Goal: Complete application form

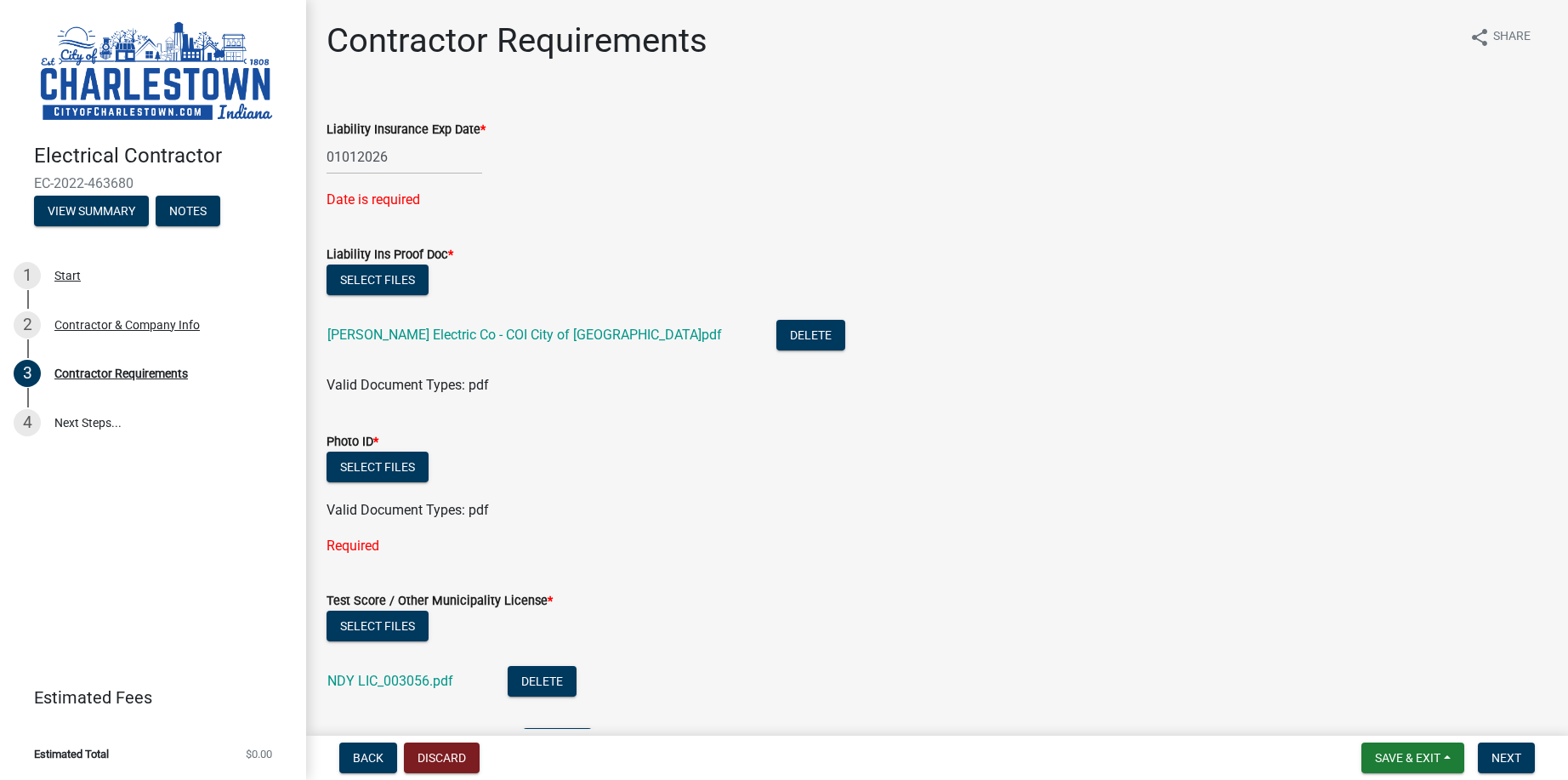
scroll to position [166, 0]
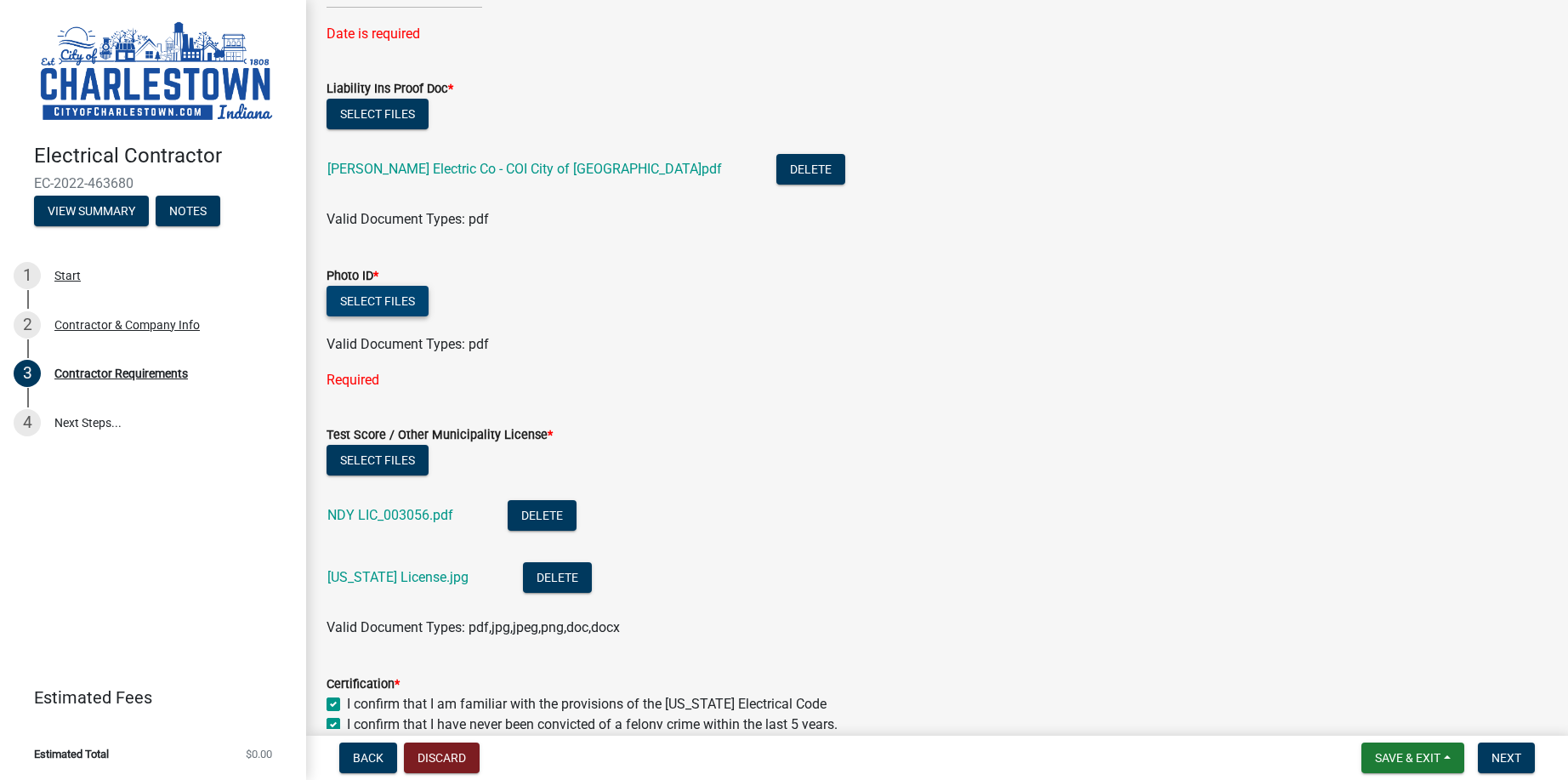
click at [384, 298] on button "Select files" at bounding box center [377, 301] width 102 height 31
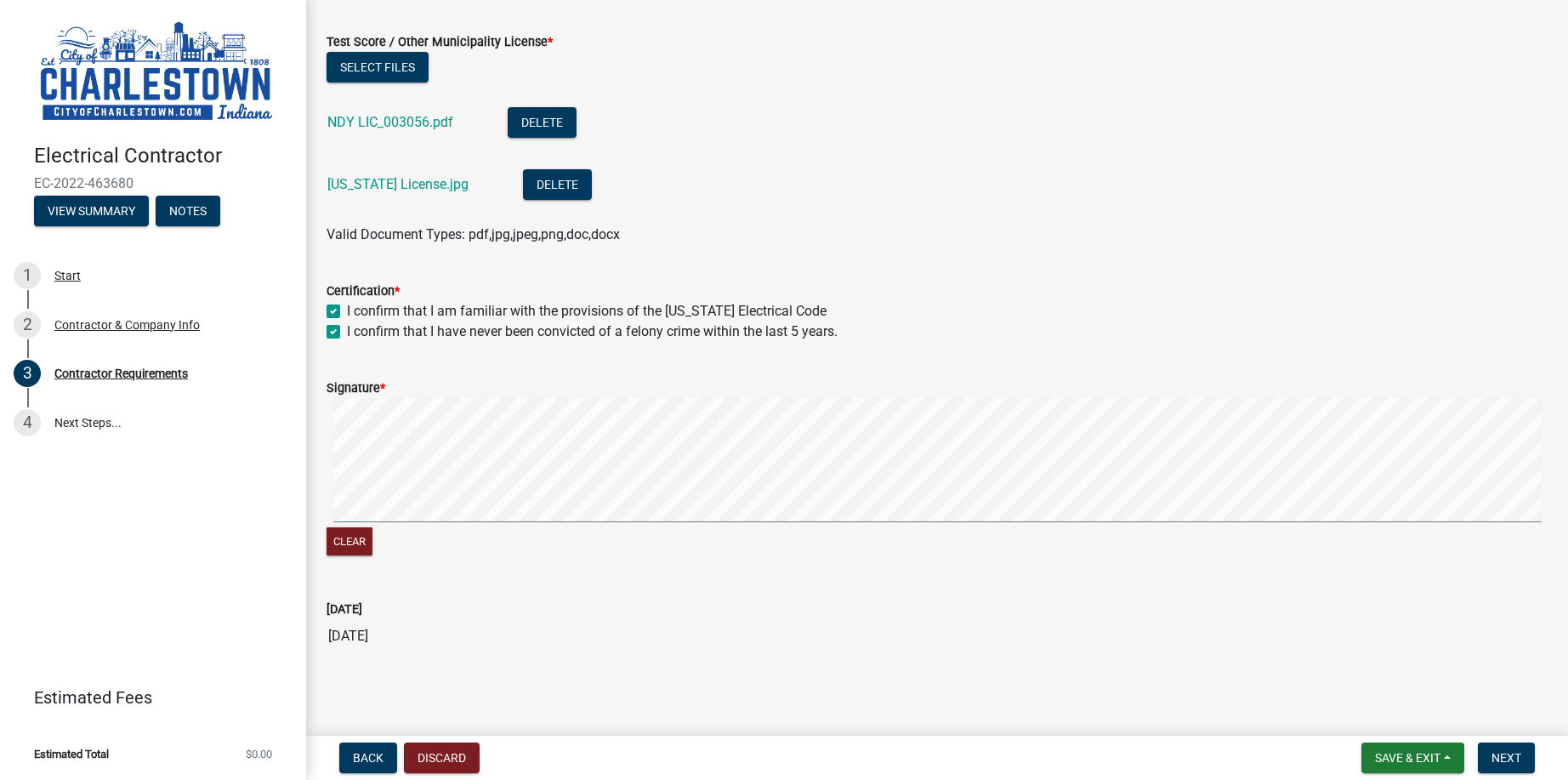
scroll to position [591, 0]
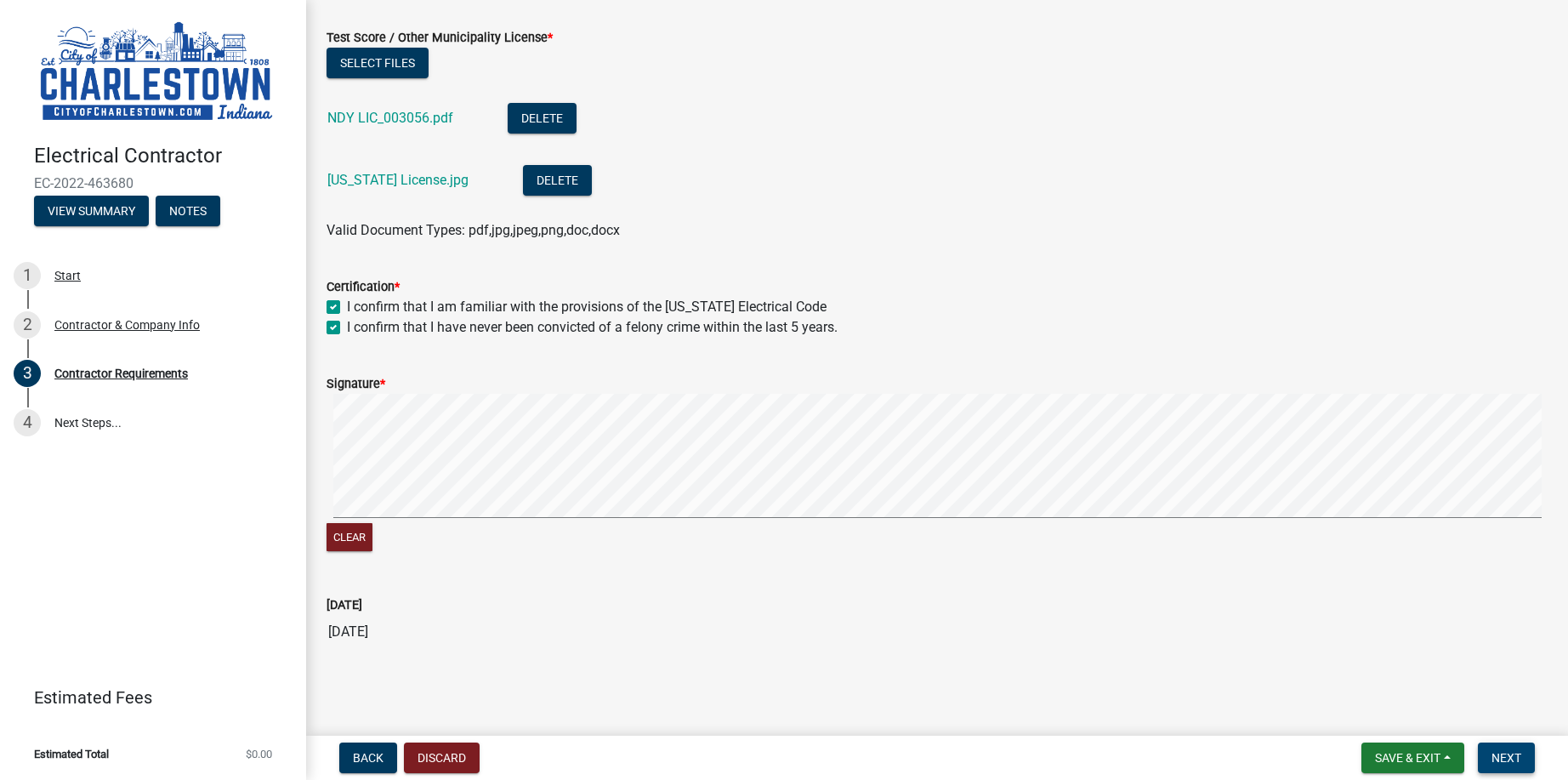
click at [1512, 762] on span "Next" at bounding box center [1506, 758] width 30 height 14
click at [530, 180] on button "Delete" at bounding box center [557, 180] width 69 height 31
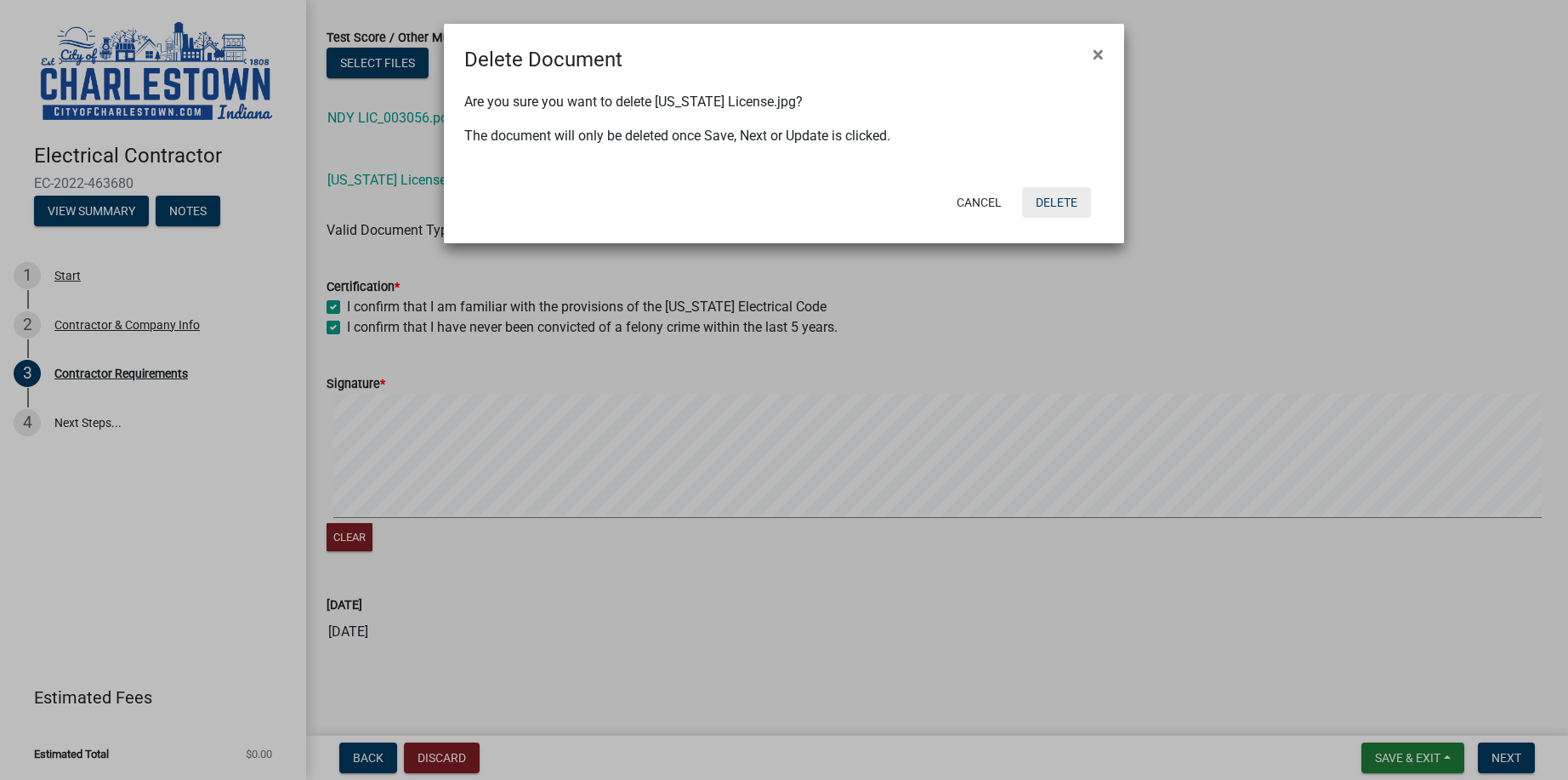
click at [1054, 201] on button "Delete" at bounding box center [1056, 202] width 69 height 31
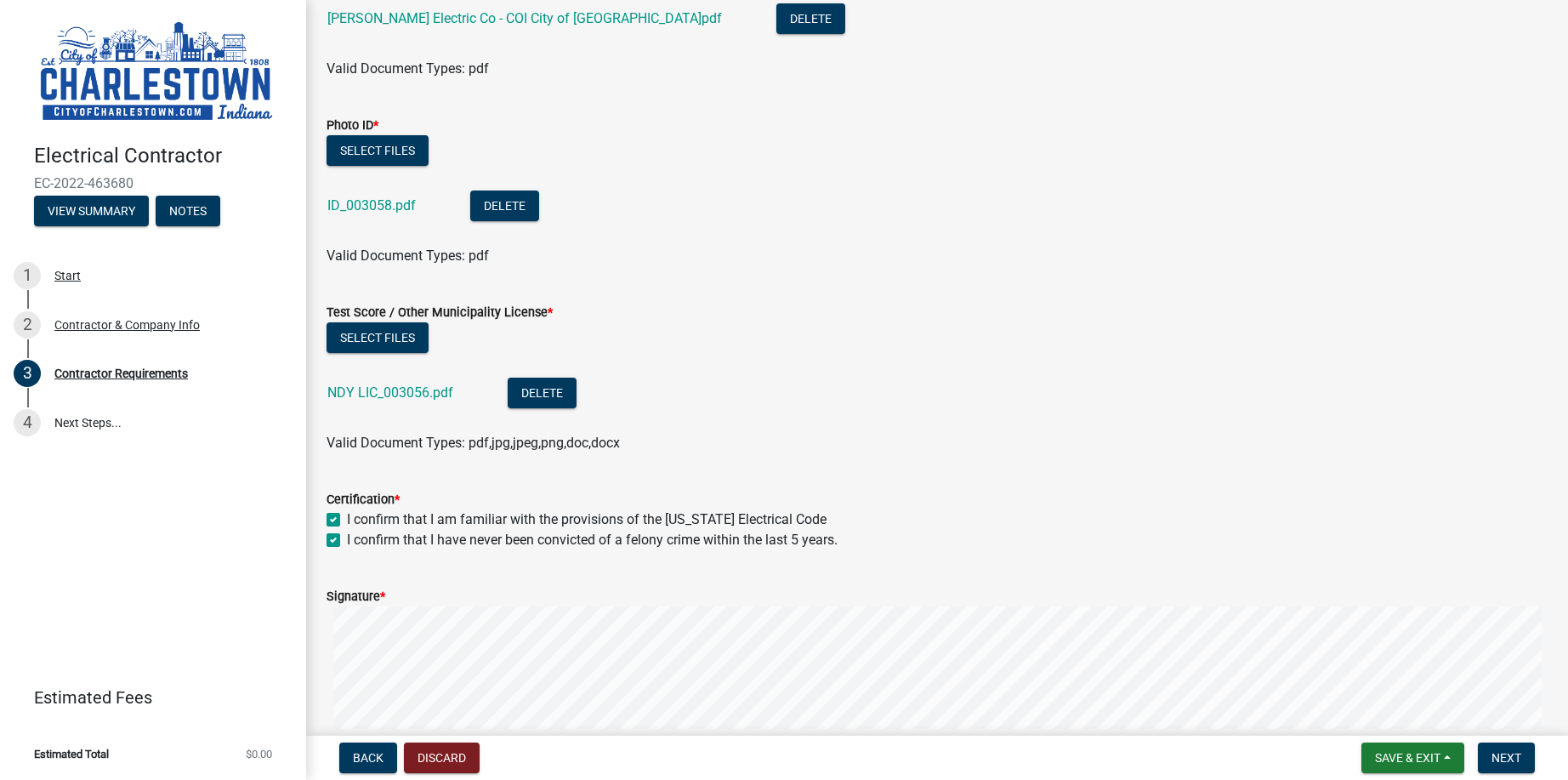
scroll to position [189, 0]
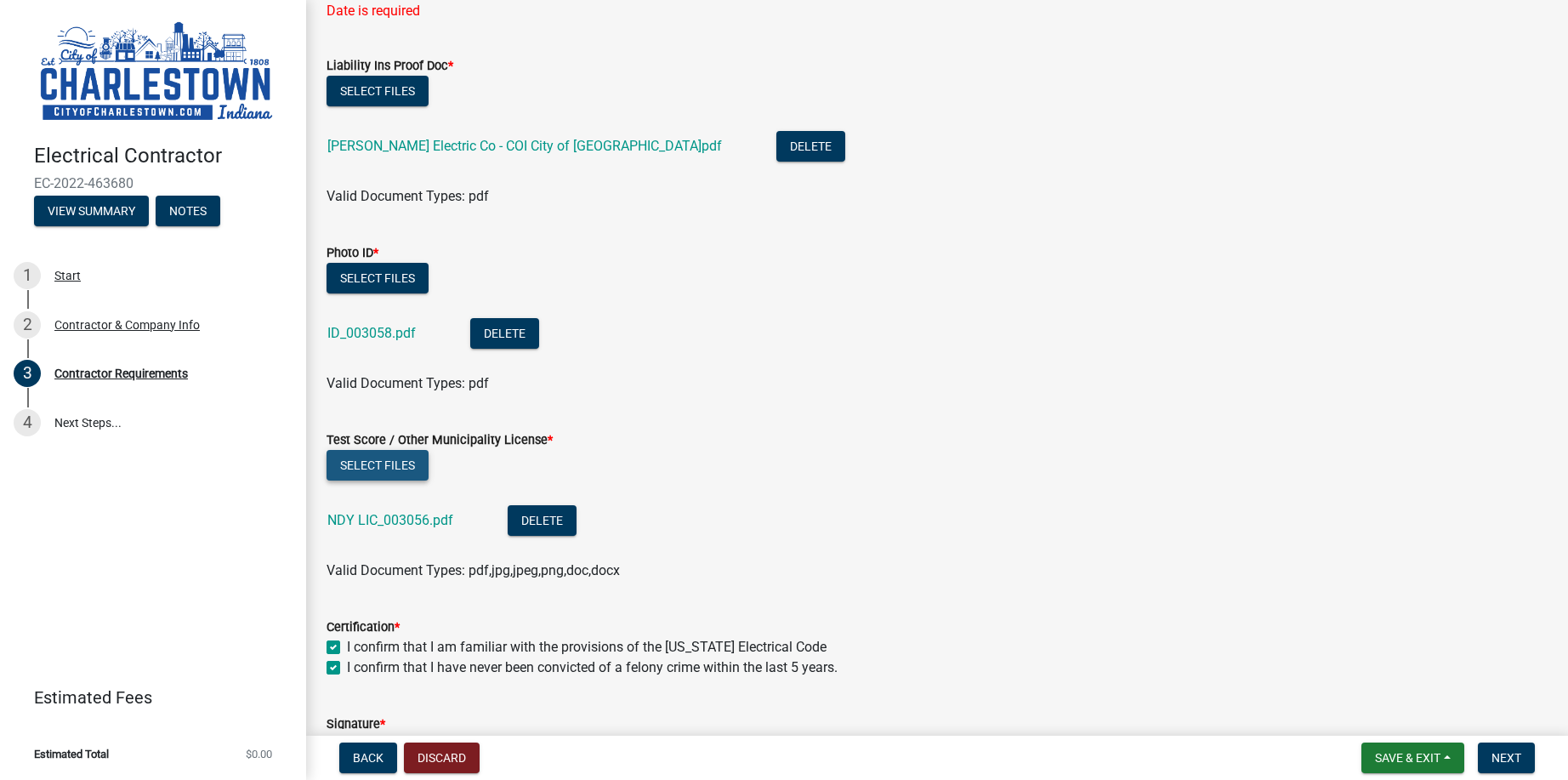
click at [392, 468] on button "Select files" at bounding box center [377, 465] width 102 height 31
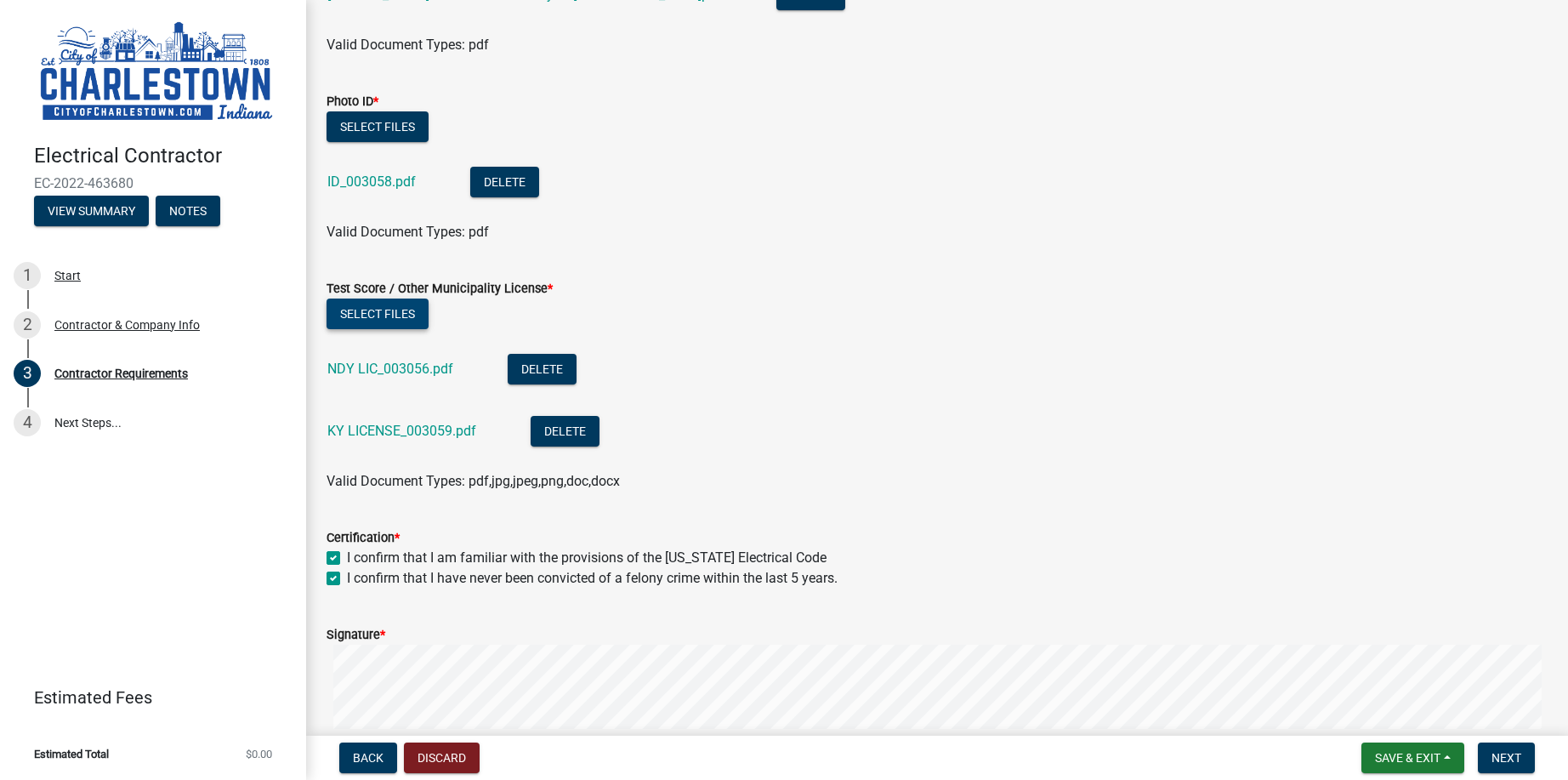
scroll to position [443, 0]
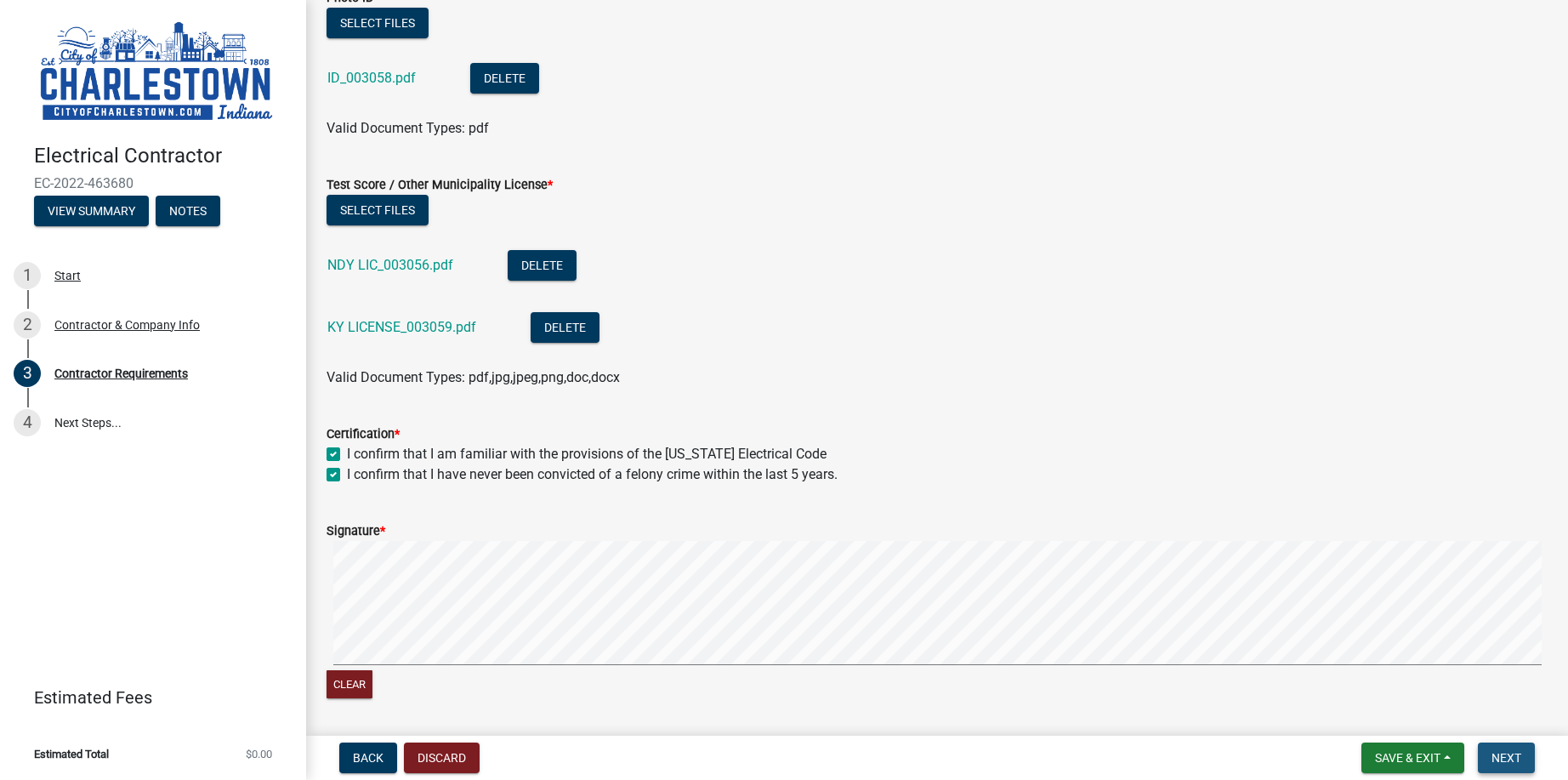
click at [1499, 746] on button "Next" at bounding box center [1506, 758] width 57 height 31
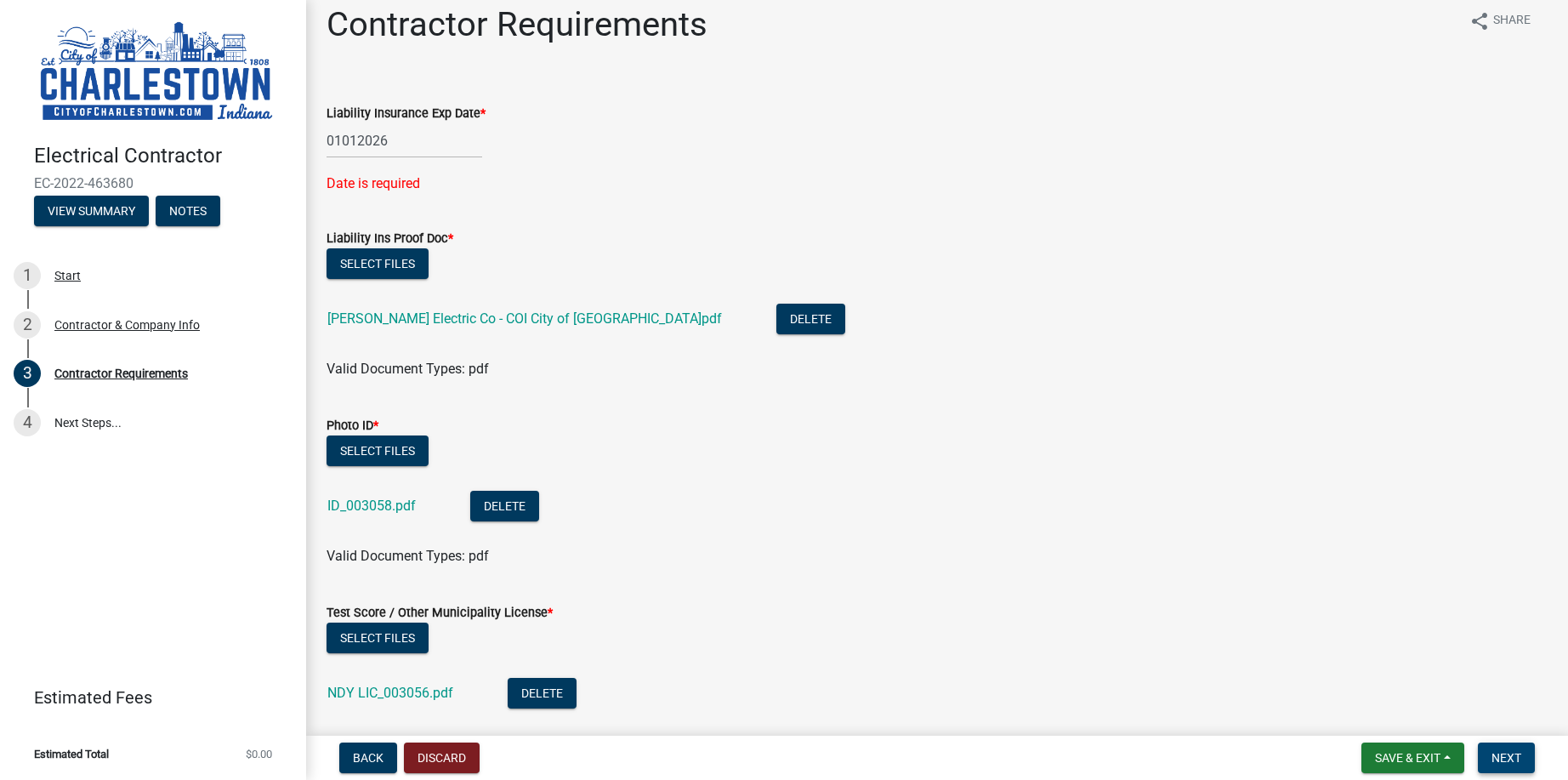
scroll to position [0, 0]
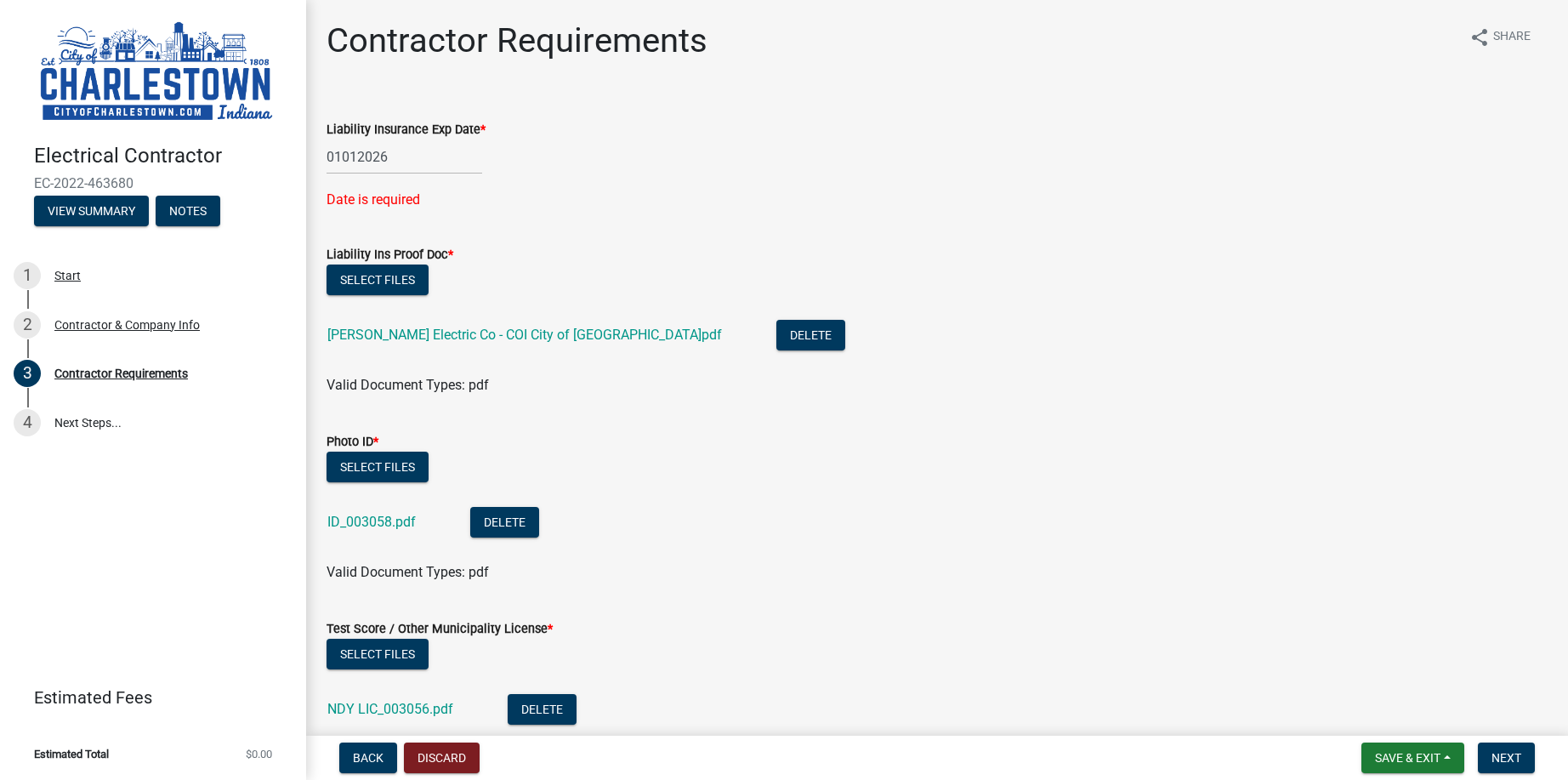
click at [410, 160] on div "01012026" at bounding box center [404, 156] width 156 height 35
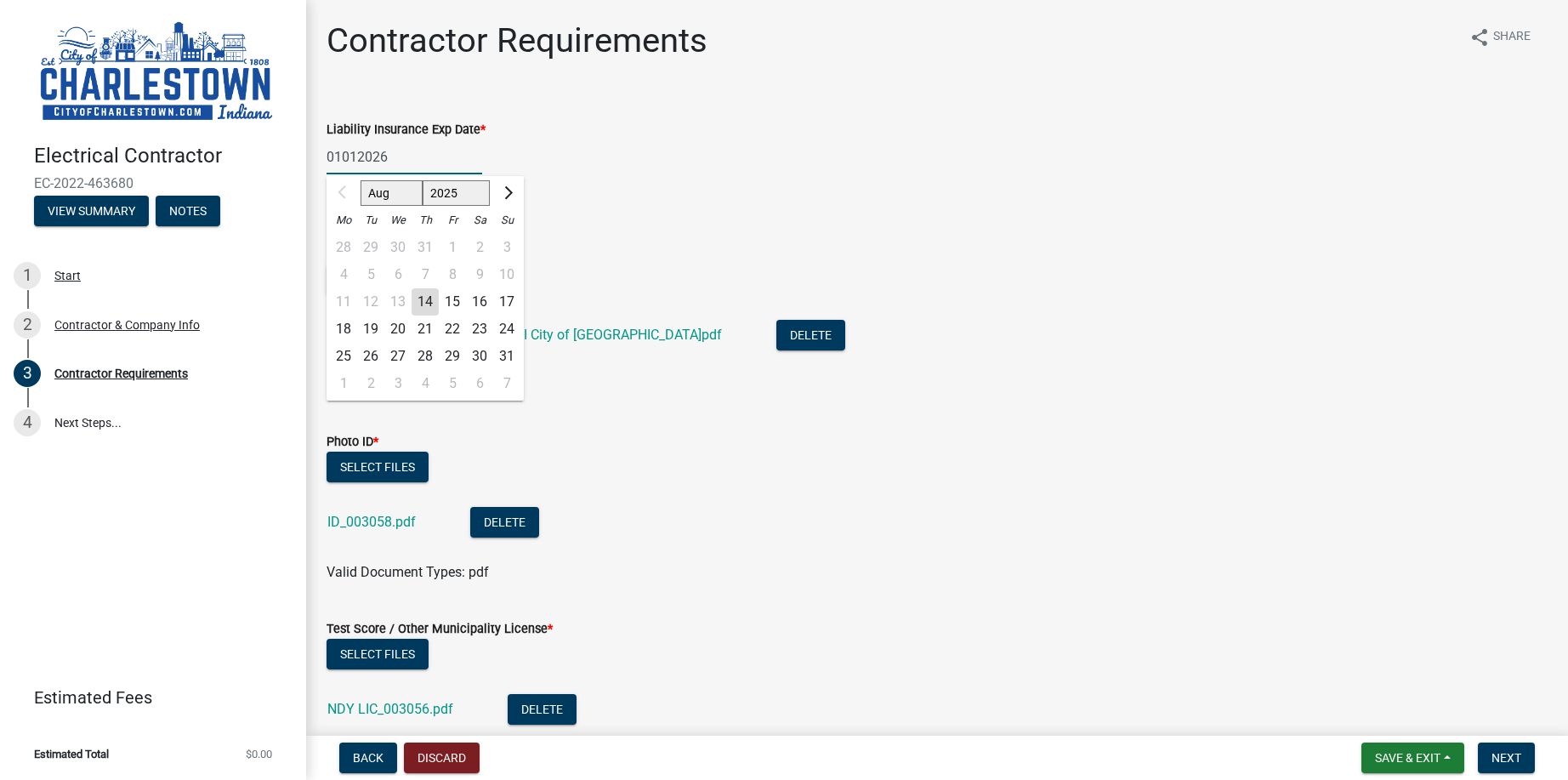
click at [410, 160] on input "01012026" at bounding box center [404, 156] width 156 height 35
type input "0"
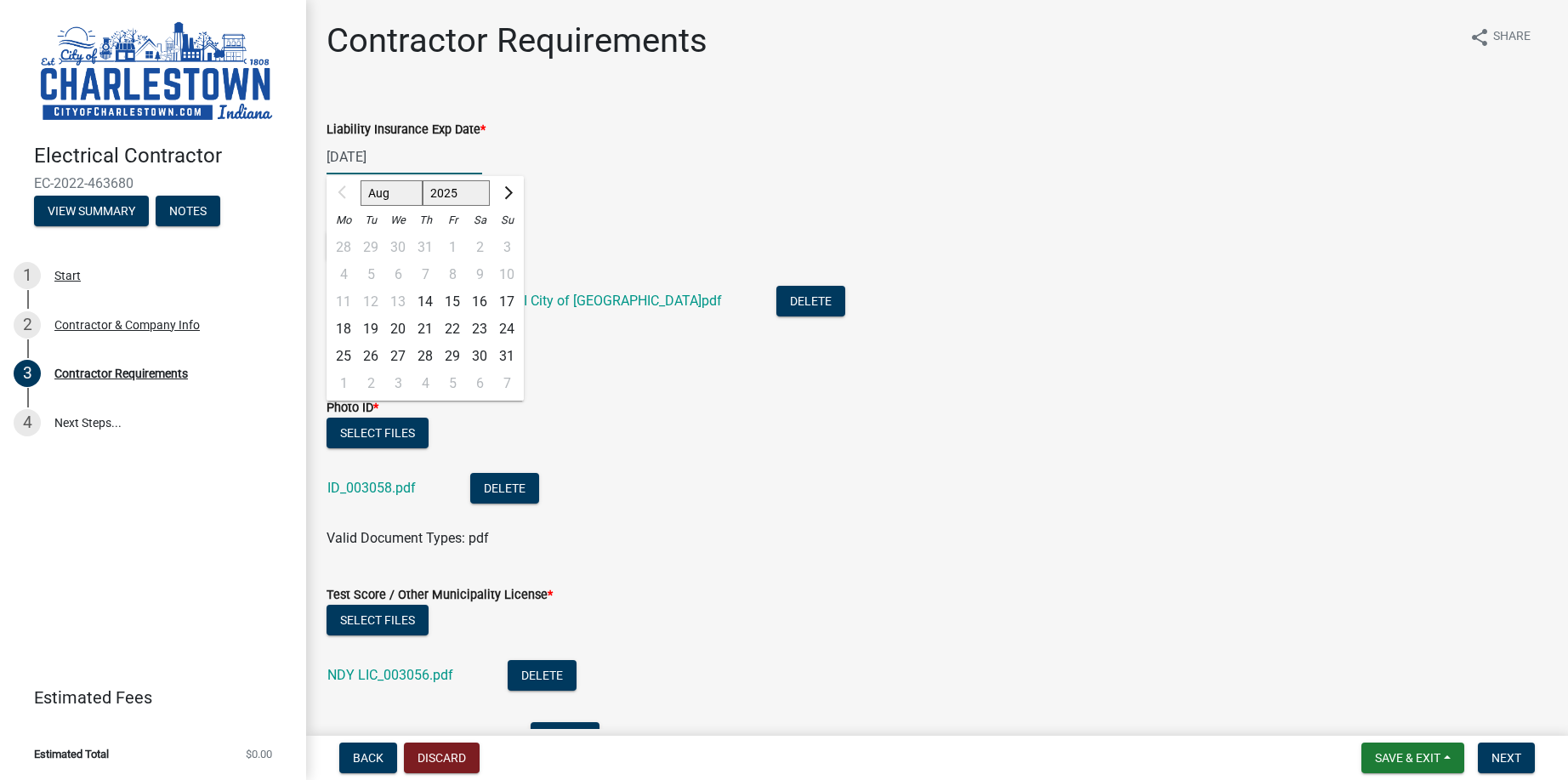
type input "[DATE]"
click at [704, 220] on div "Liability Ins Proof Doc *" at bounding box center [937, 220] width 1221 height 21
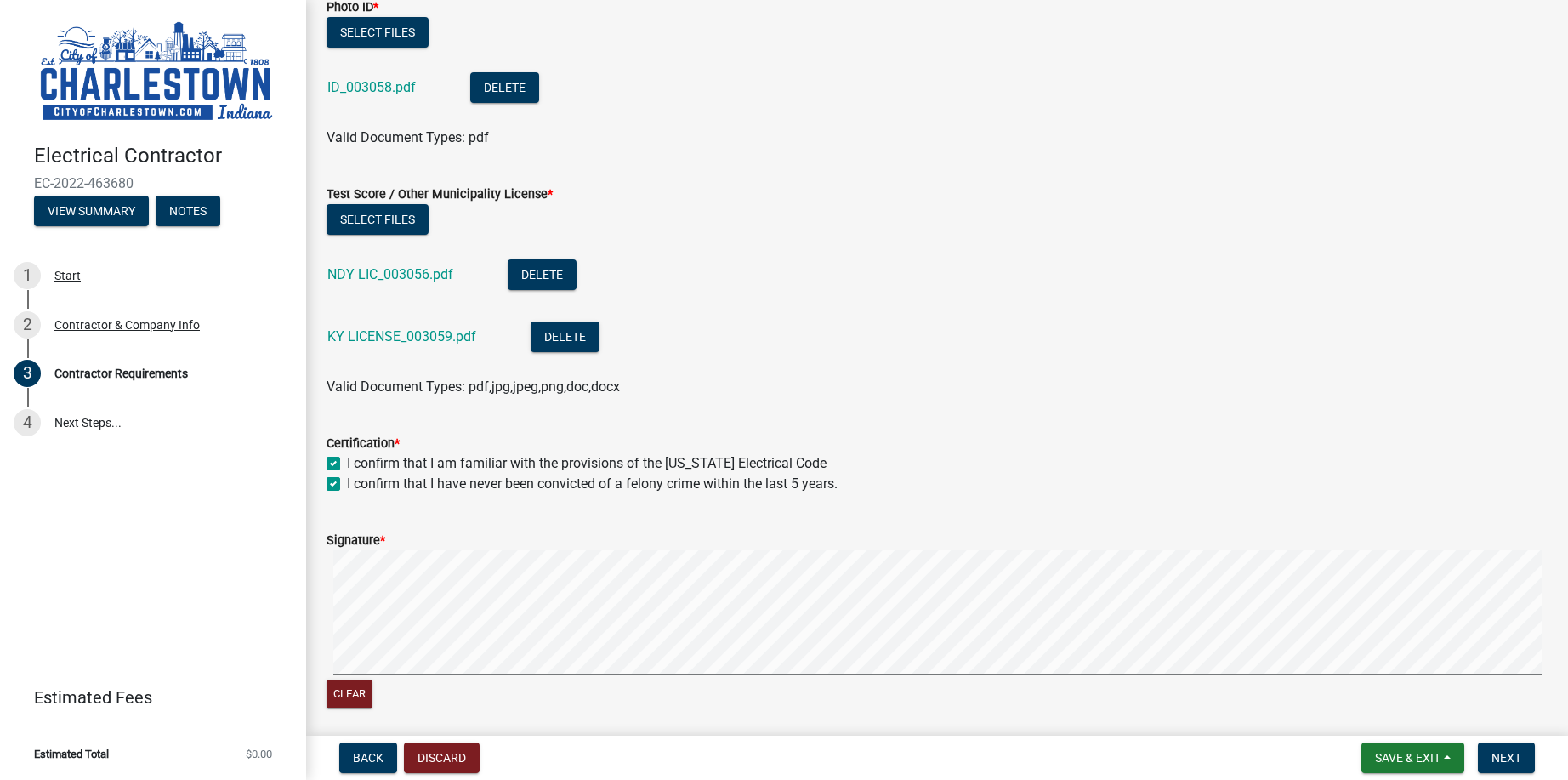
scroll to position [510, 0]
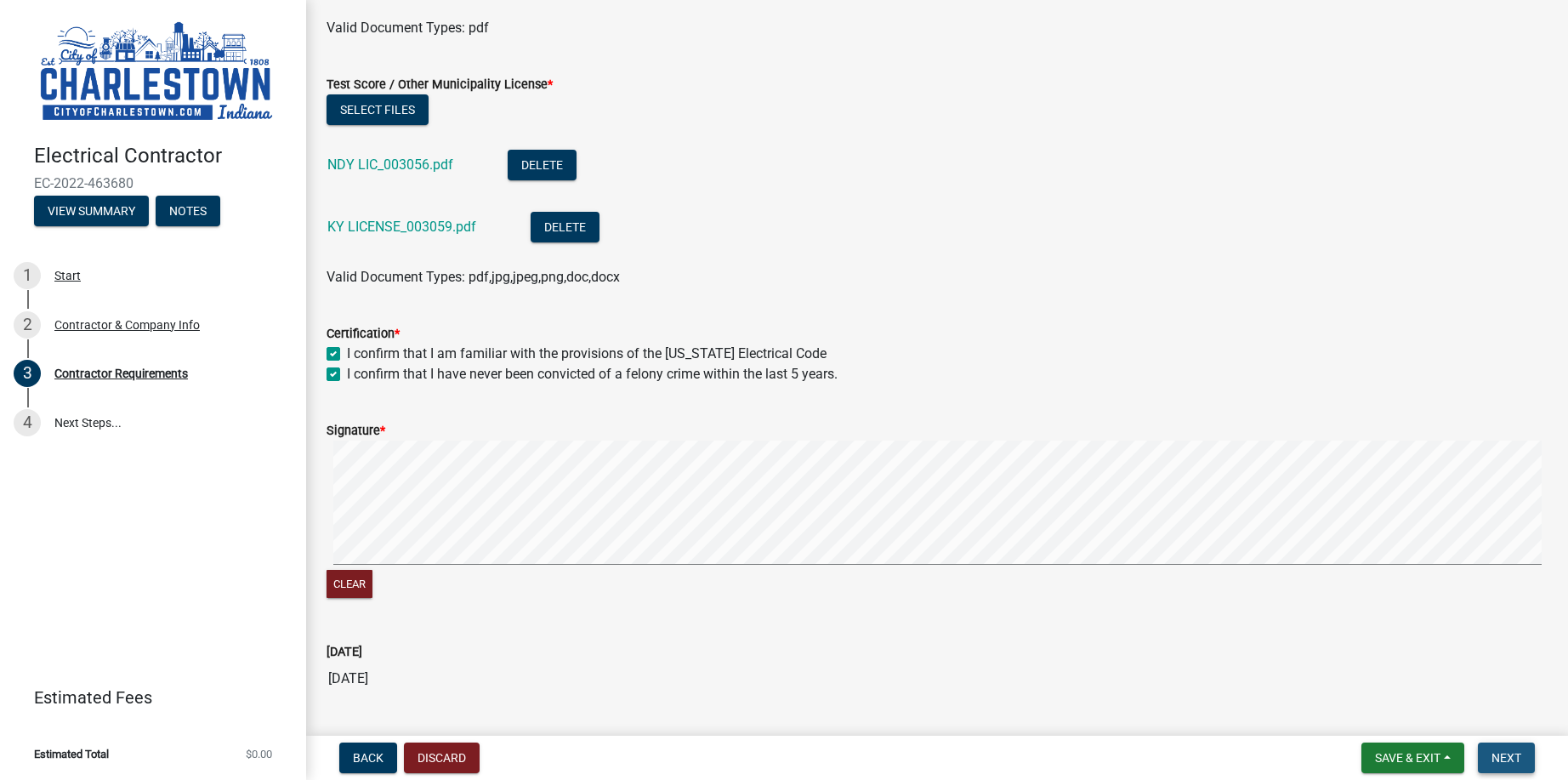
click at [1512, 756] on span "Next" at bounding box center [1506, 758] width 30 height 14
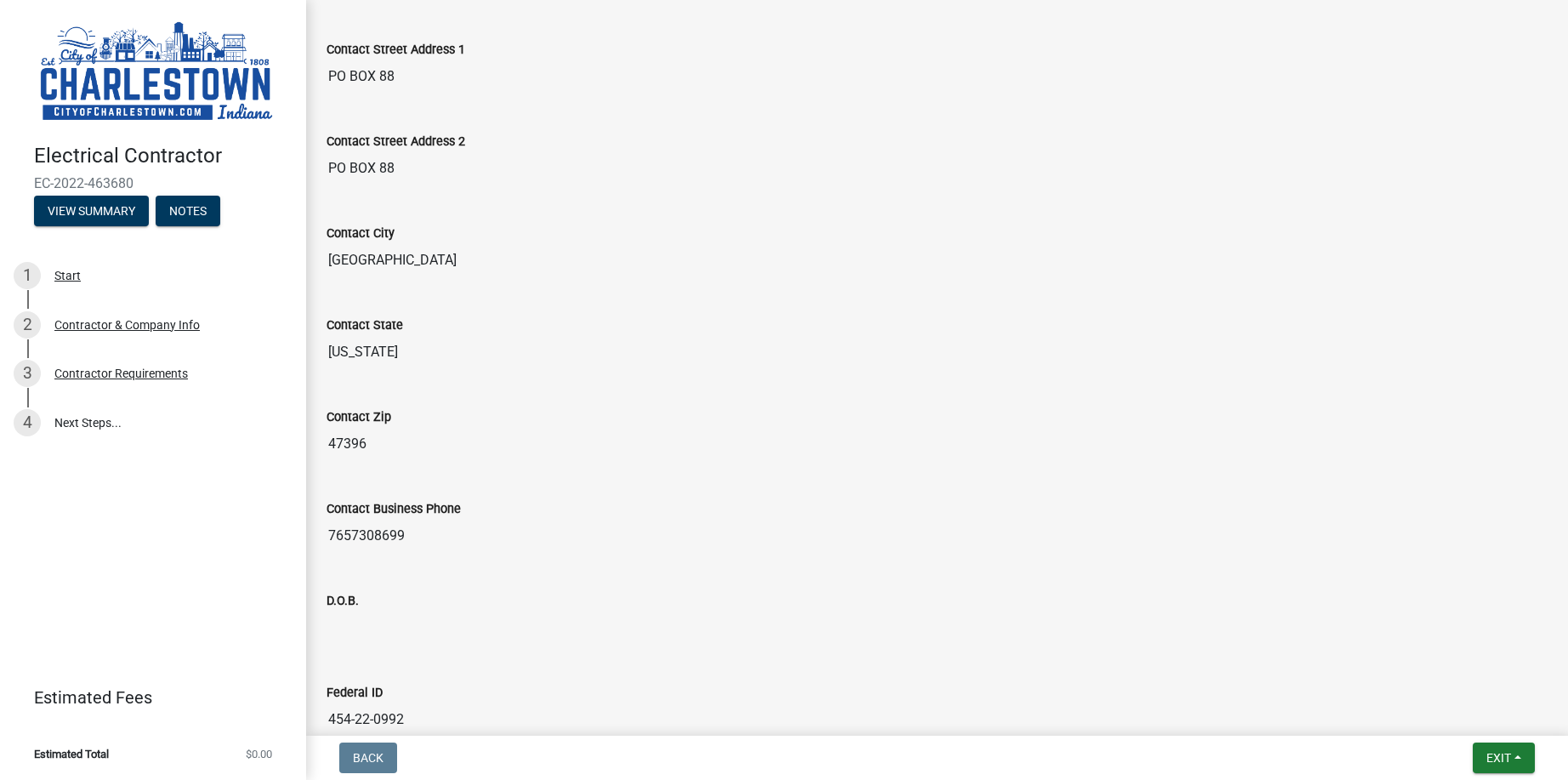
scroll to position [0, 0]
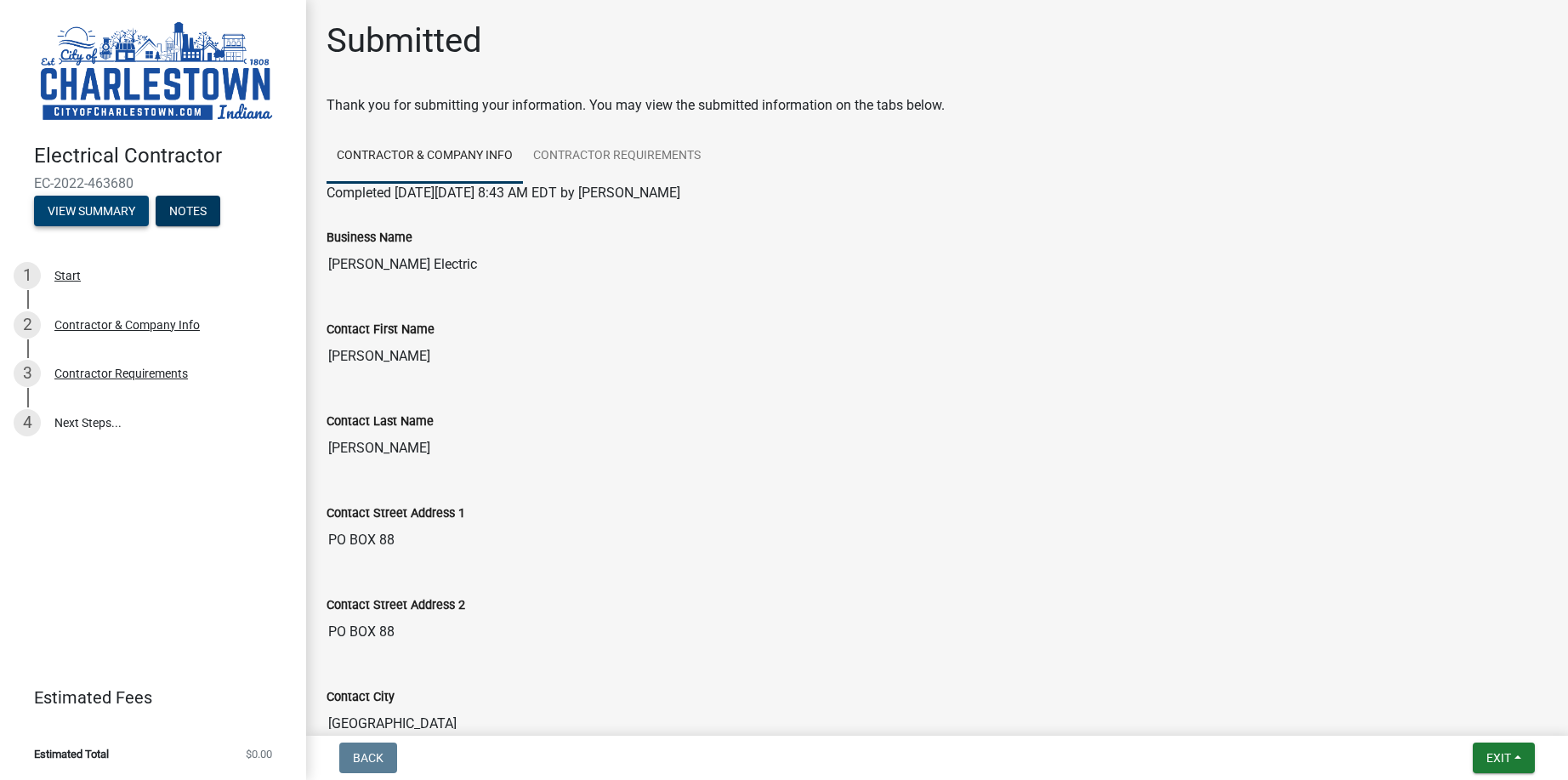
click at [99, 211] on button "View Summary" at bounding box center [91, 211] width 115 height 31
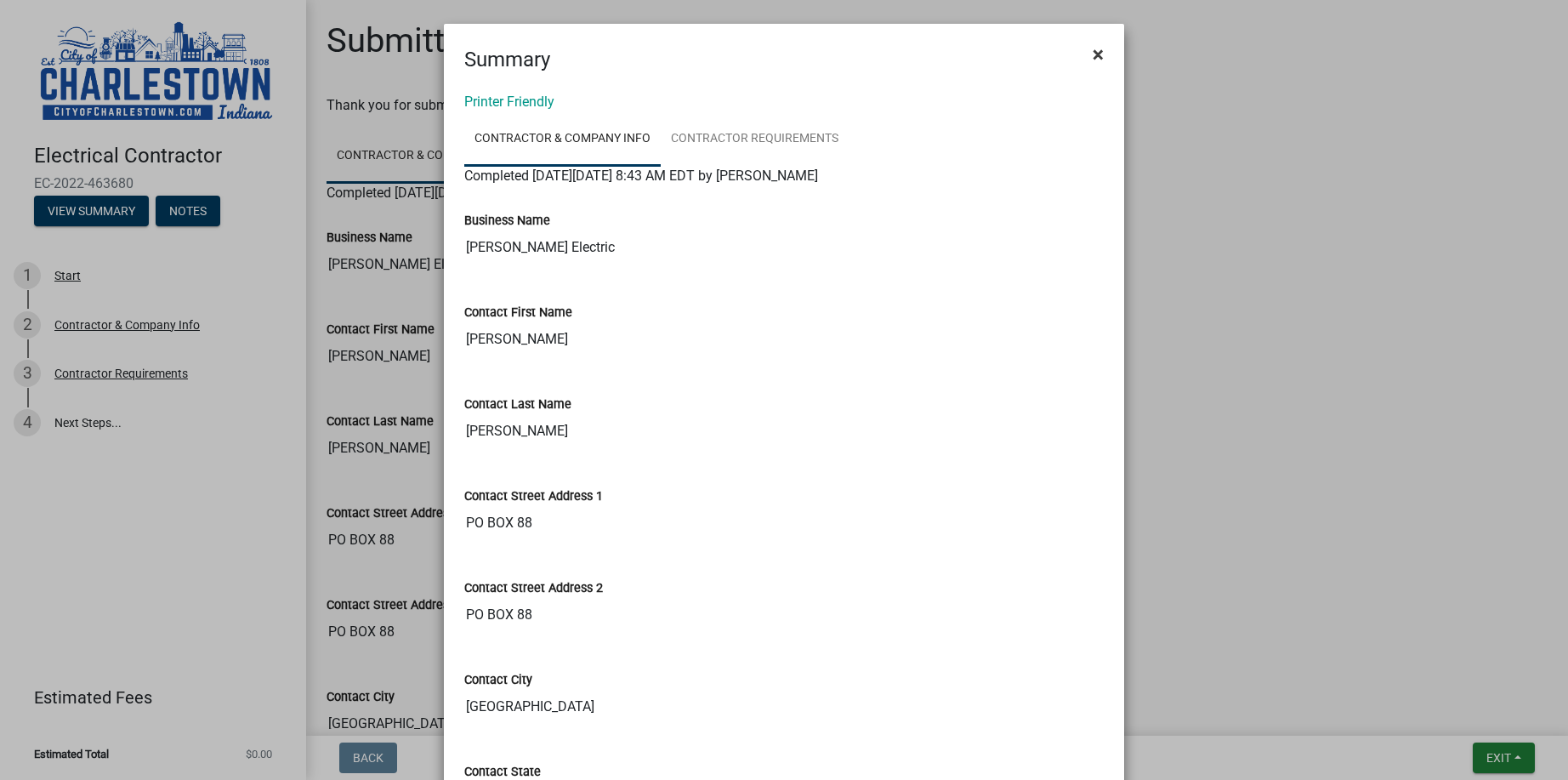
drag, startPoint x: 1105, startPoint y: 61, endPoint x: 1087, endPoint y: 49, distance: 21.6
click at [1103, 60] on button "×" at bounding box center [1098, 55] width 38 height 48
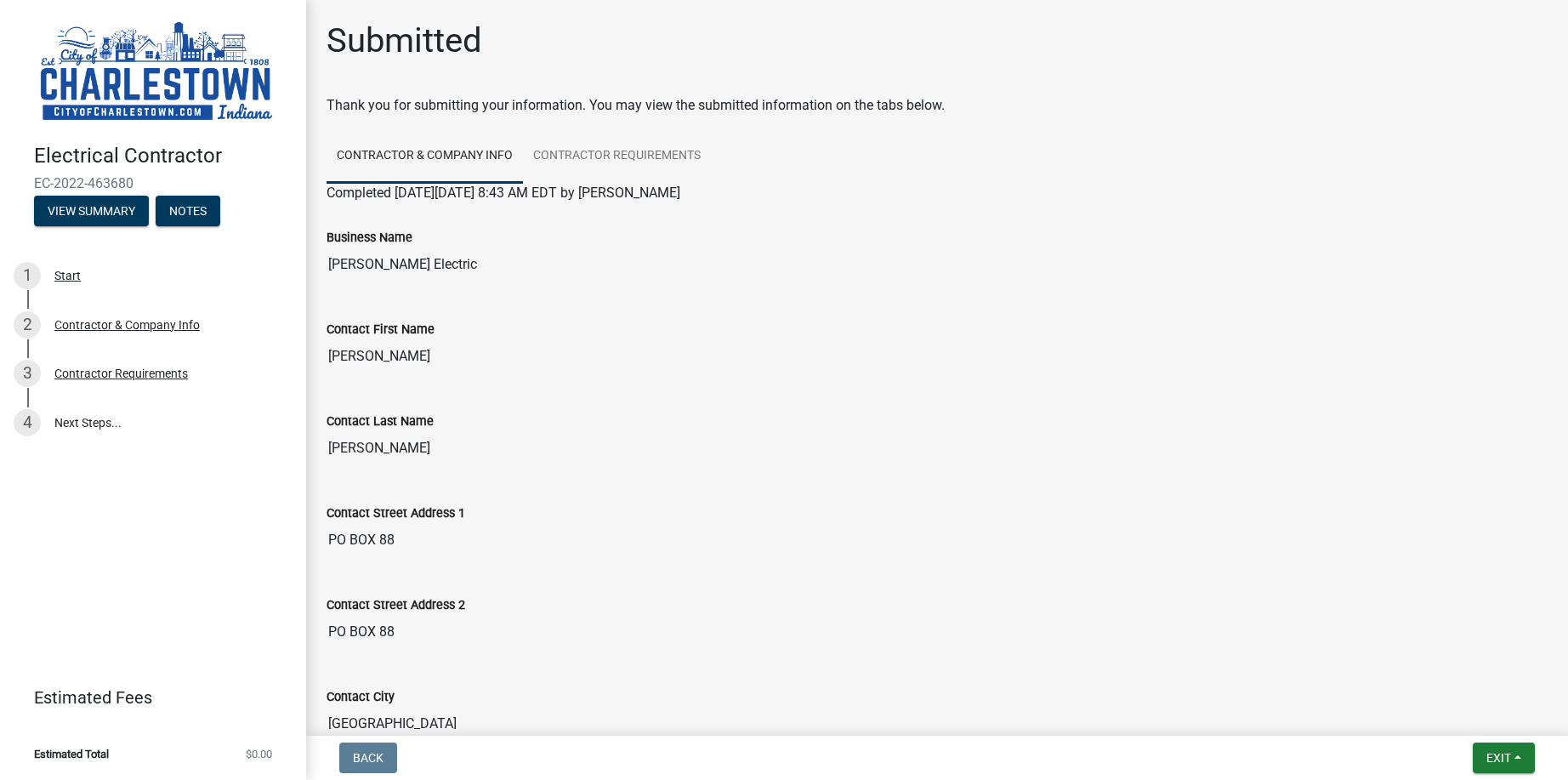
click at [151, 68] on img at bounding box center [156, 72] width 245 height 108
click at [547, 25] on div "Submitted" at bounding box center [937, 48] width 1221 height 55
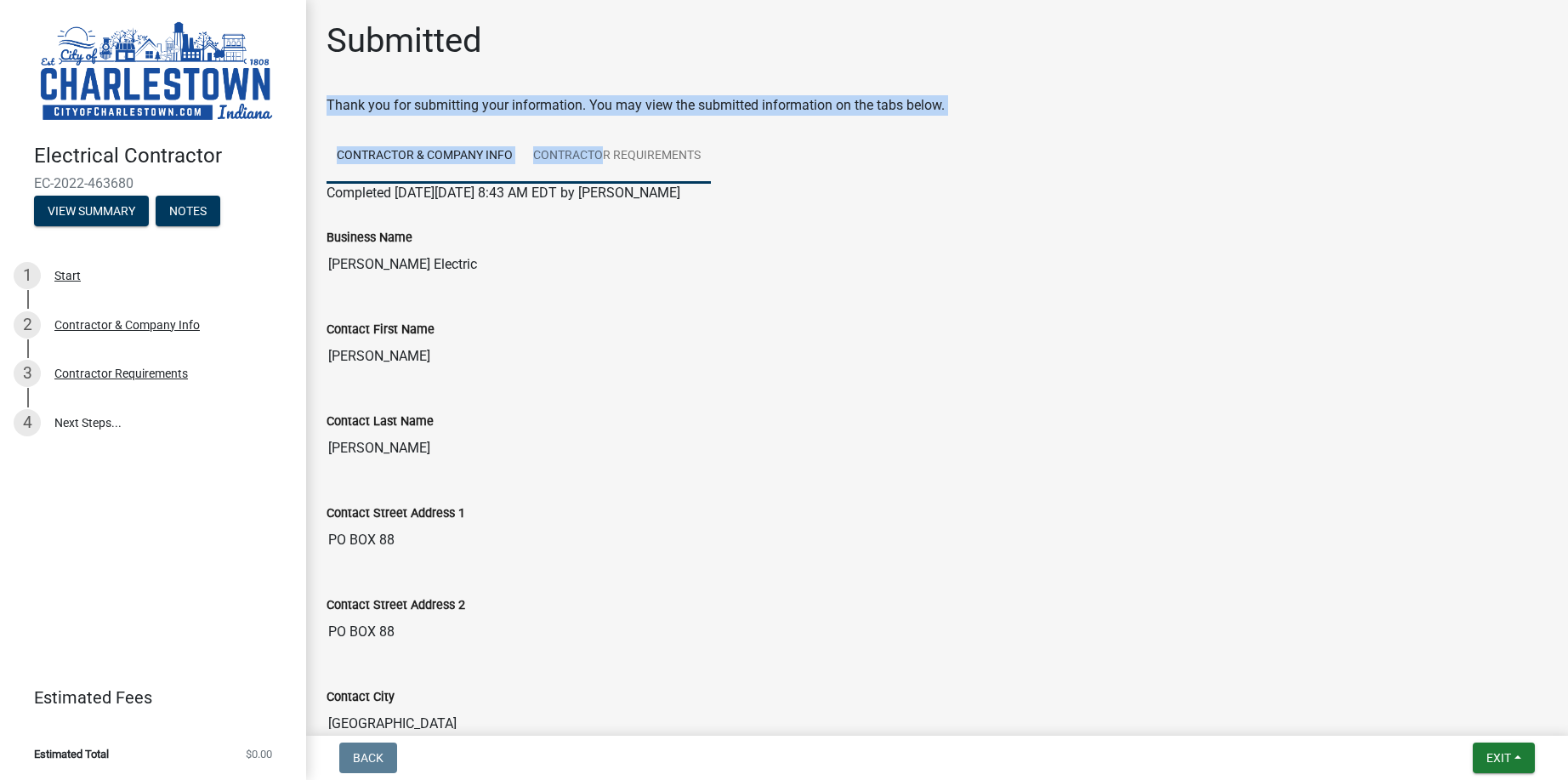
click at [632, 164] on div "Submitted Thank you for submitting your information. You may view the submitted…" at bounding box center [937, 726] width 1247 height 1412
drag, startPoint x: 632, startPoint y: 164, endPoint x: 887, endPoint y: 220, distance: 261.1
click at [887, 220] on div "Contractor & Company Info Contractor Requirements Completed [DATE][DATE] 8:43 A…" at bounding box center [937, 763] width 1221 height 1268
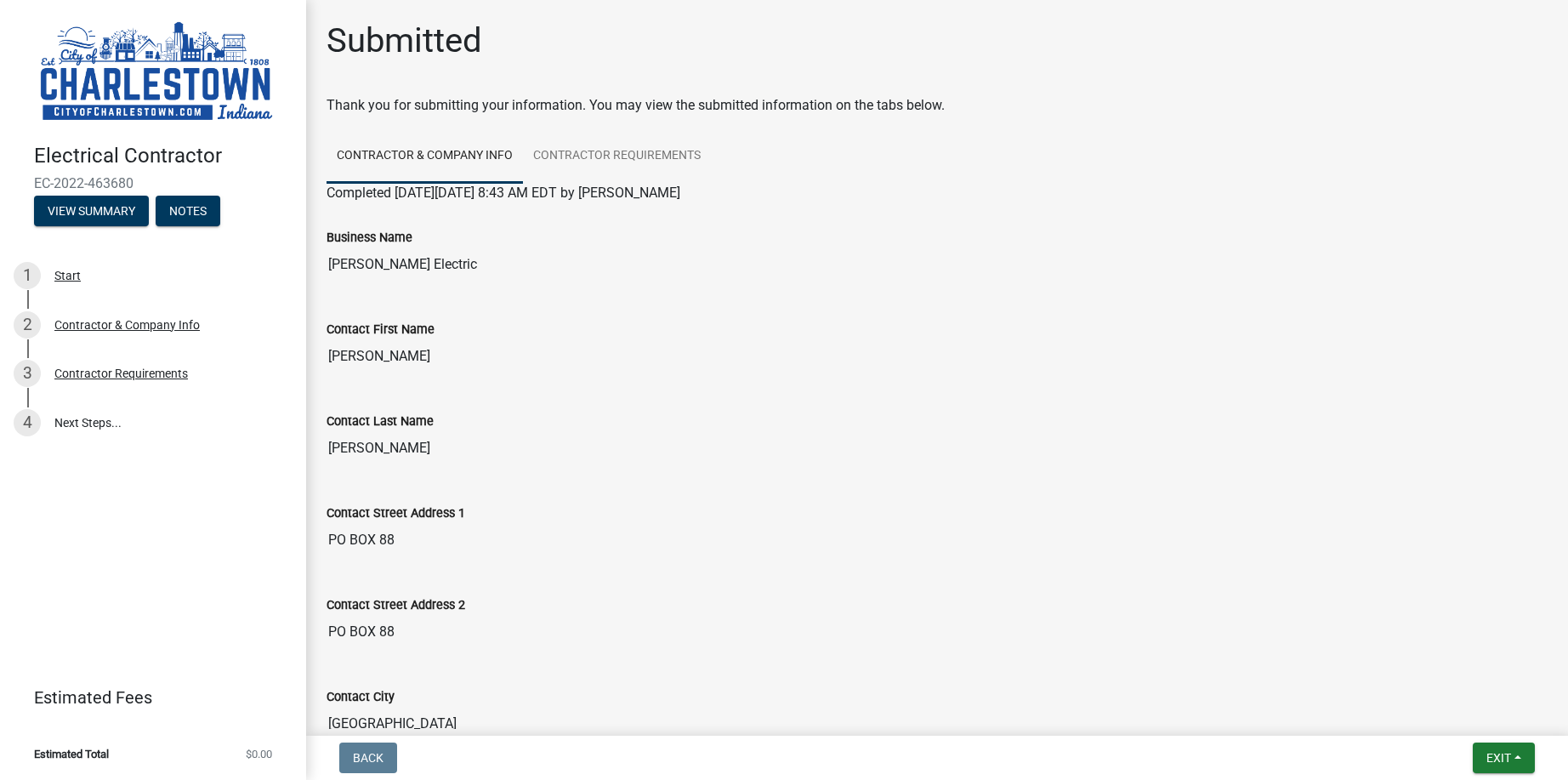
drag, startPoint x: 887, startPoint y: 220, endPoint x: 1283, endPoint y: 411, distance: 439.7
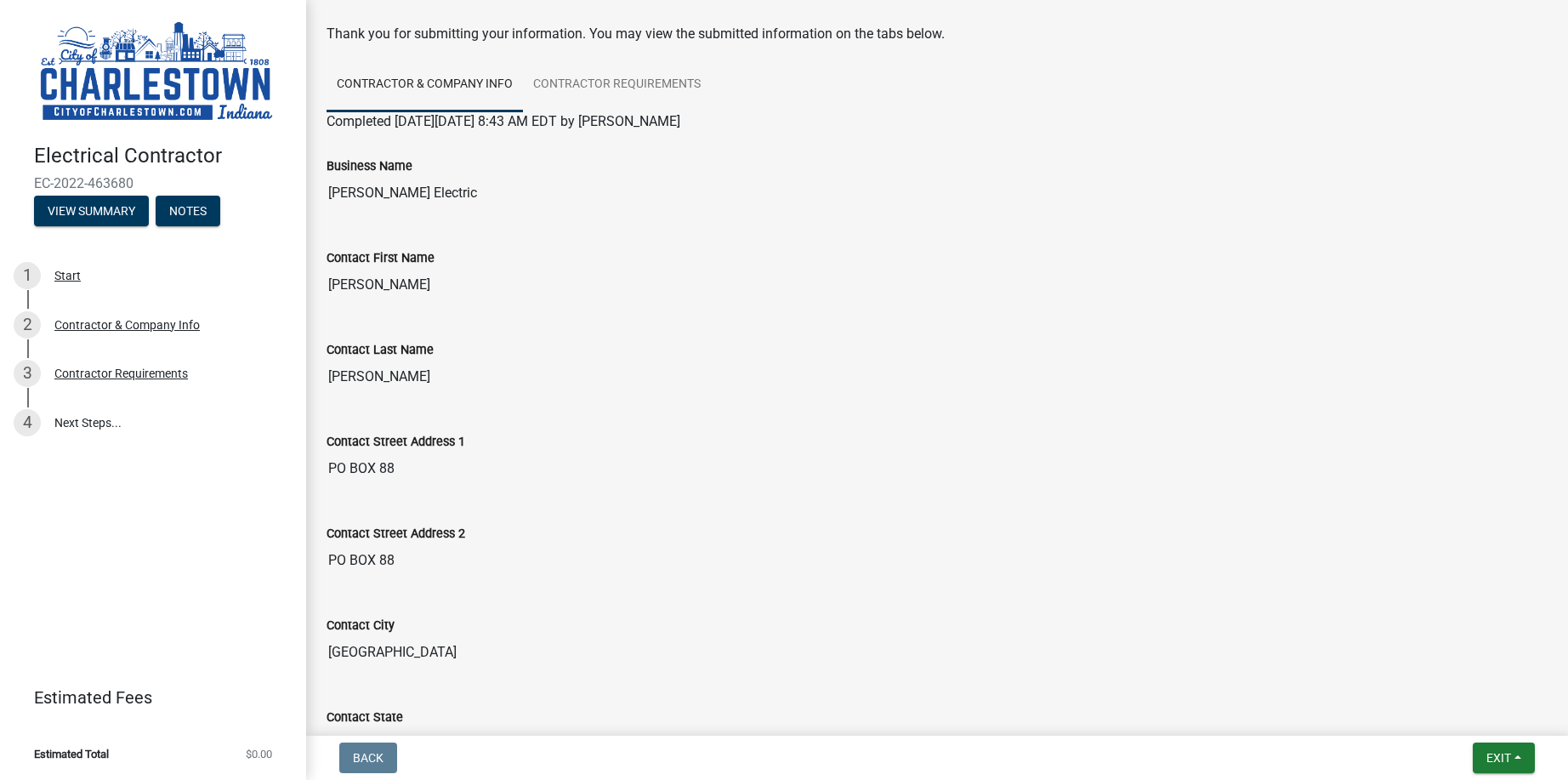
scroll to position [170, 0]
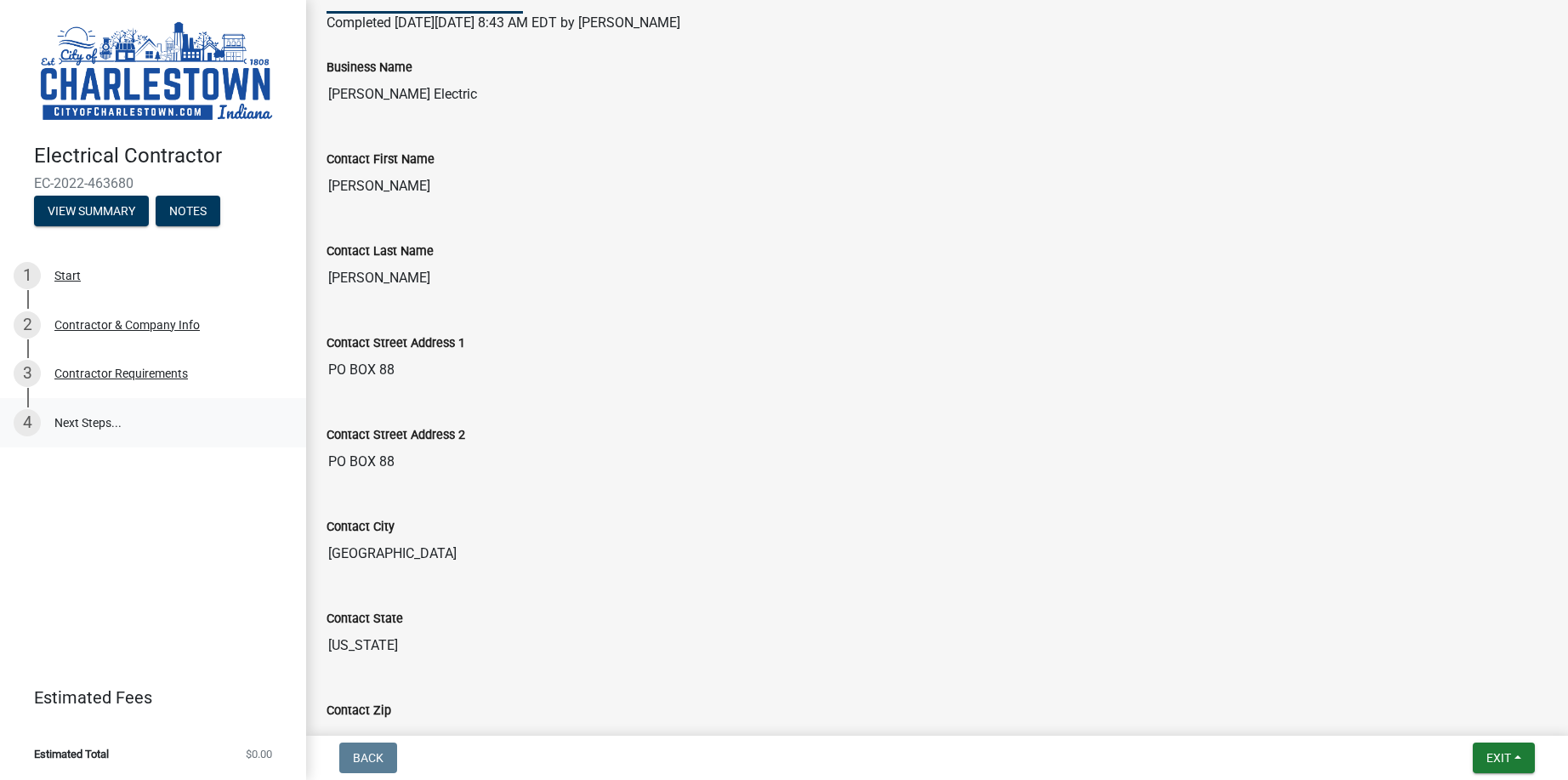
click at [93, 418] on link "4 Next Steps..." at bounding box center [153, 423] width 306 height 50
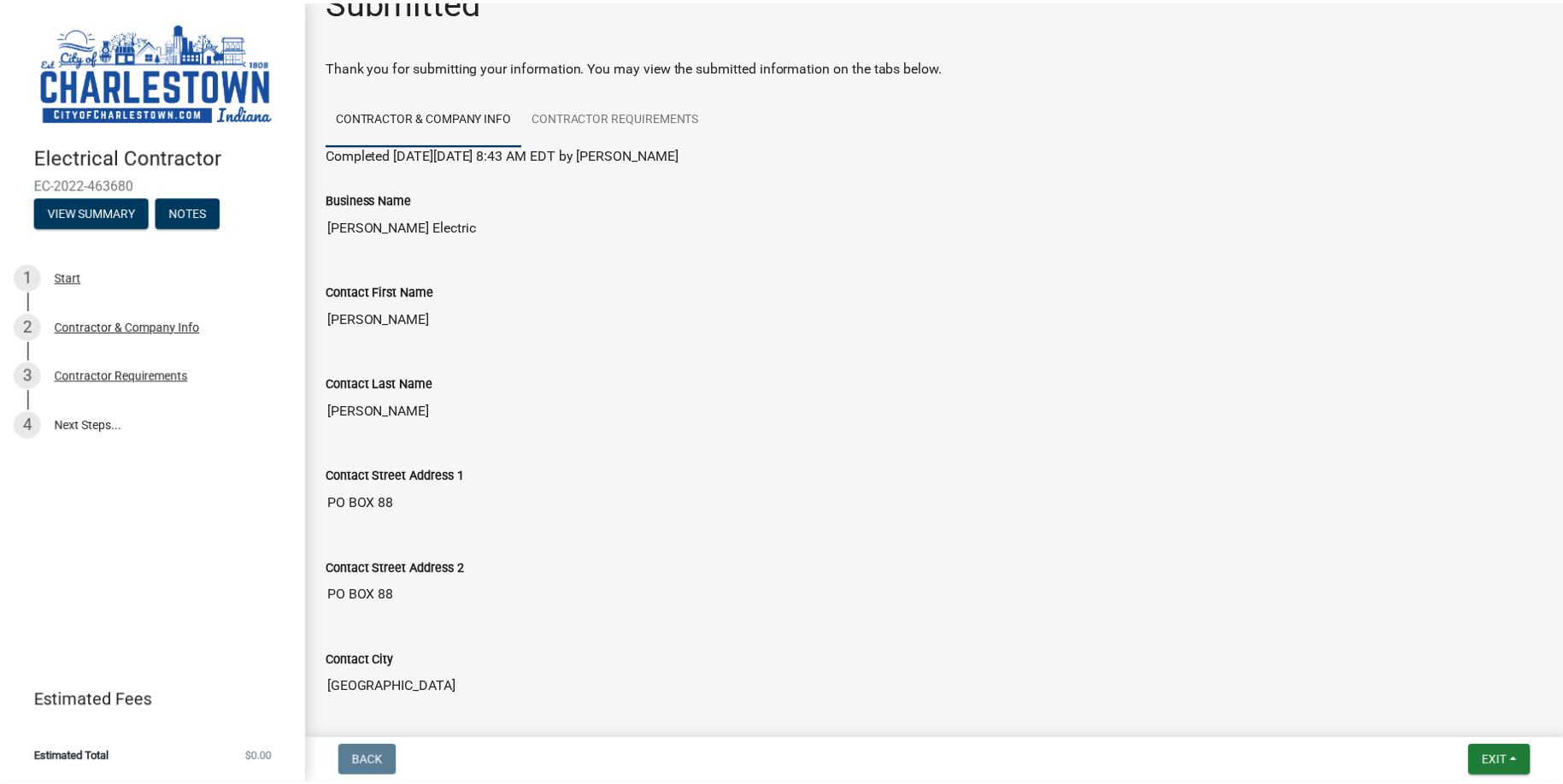
scroll to position [0, 0]
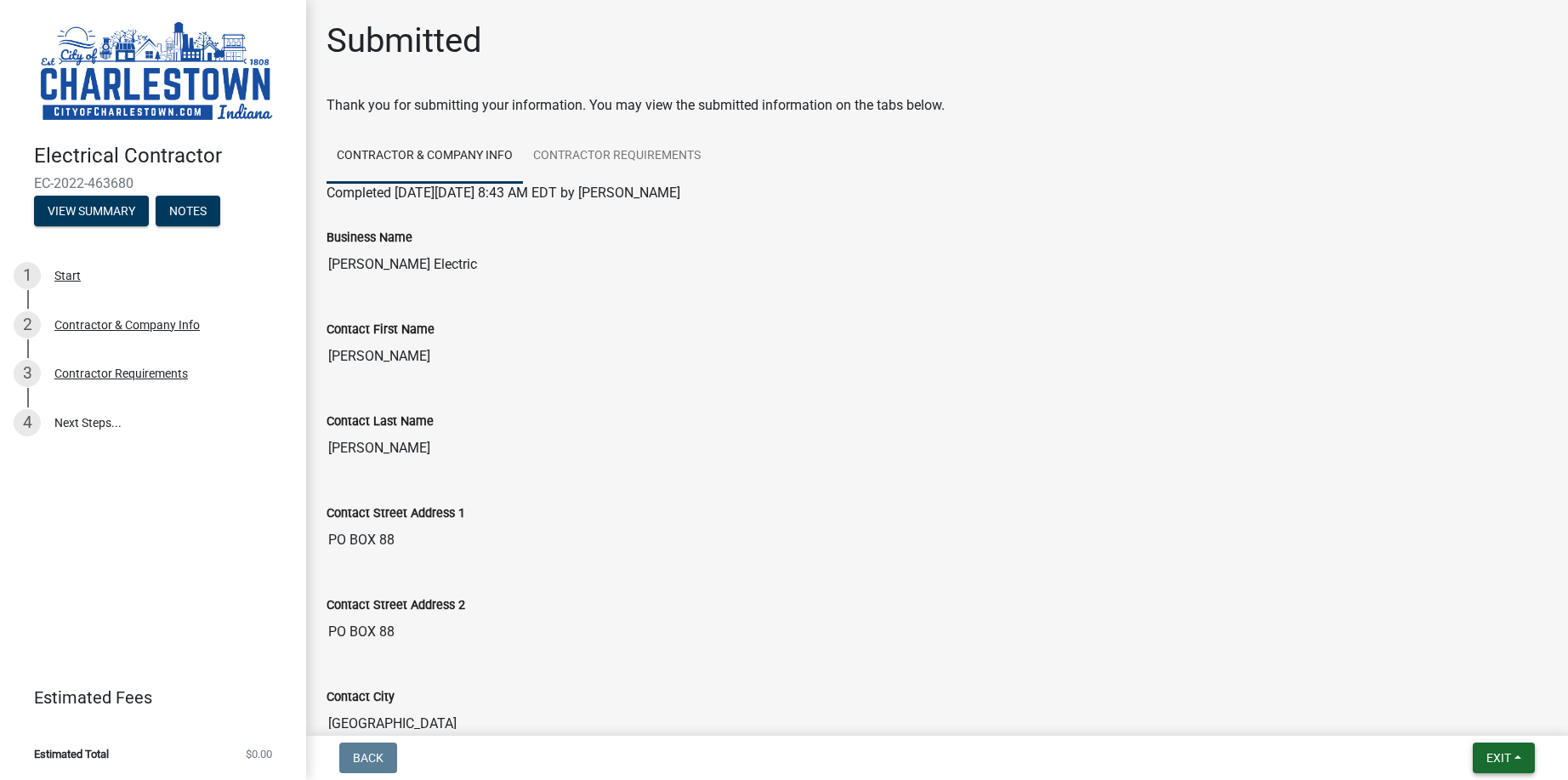
click at [1498, 761] on span "Exit" at bounding box center [1498, 758] width 25 height 14
click at [1444, 711] on button "Save & Exit" at bounding box center [1466, 713] width 136 height 41
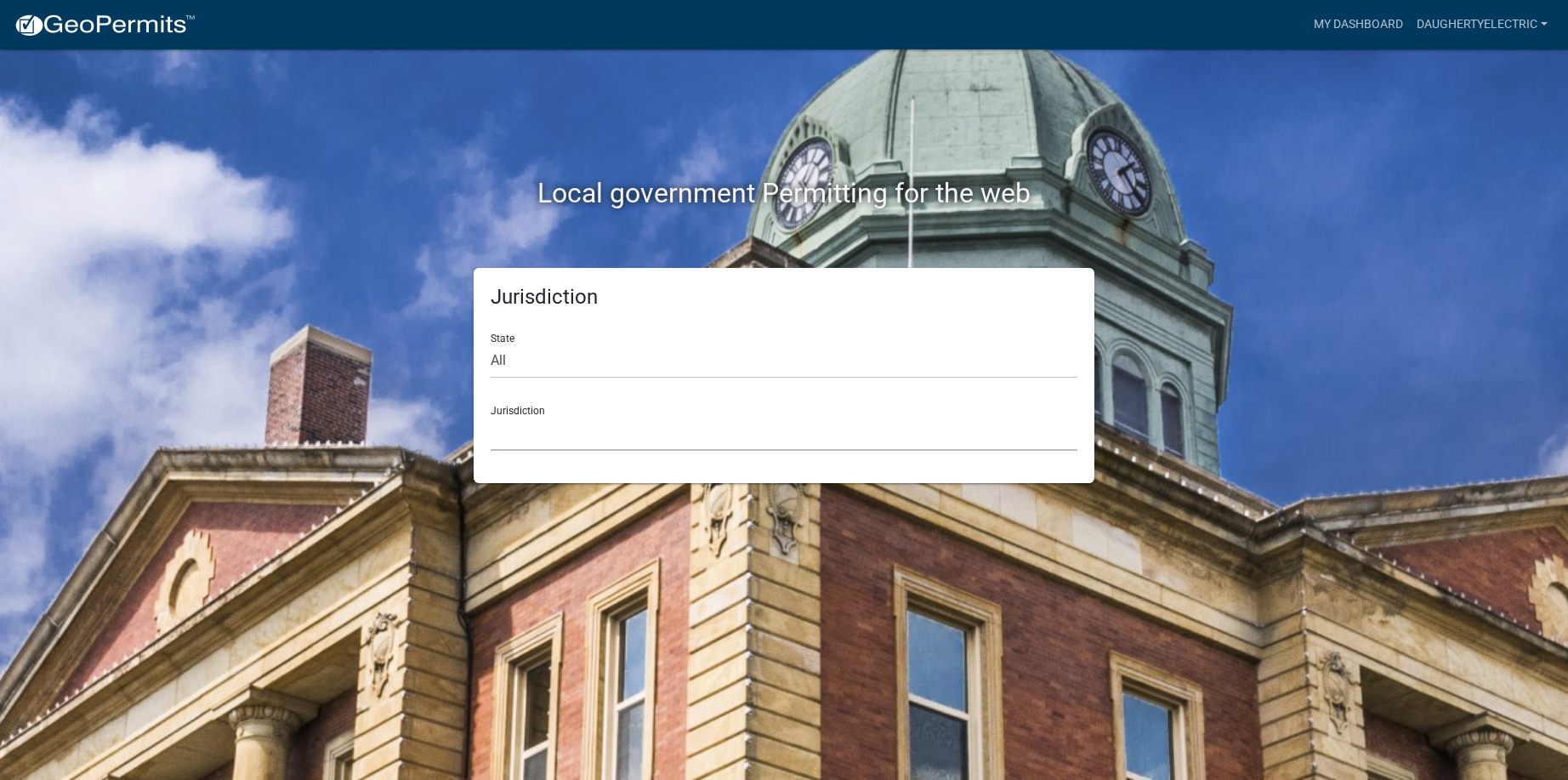
click at [502, 433] on select "[GEOGRAPHIC_DATA], [US_STATE] [GEOGRAPHIC_DATA], [US_STATE][PERSON_NAME][GEOGRA…" at bounding box center [784, 433] width 587 height 35
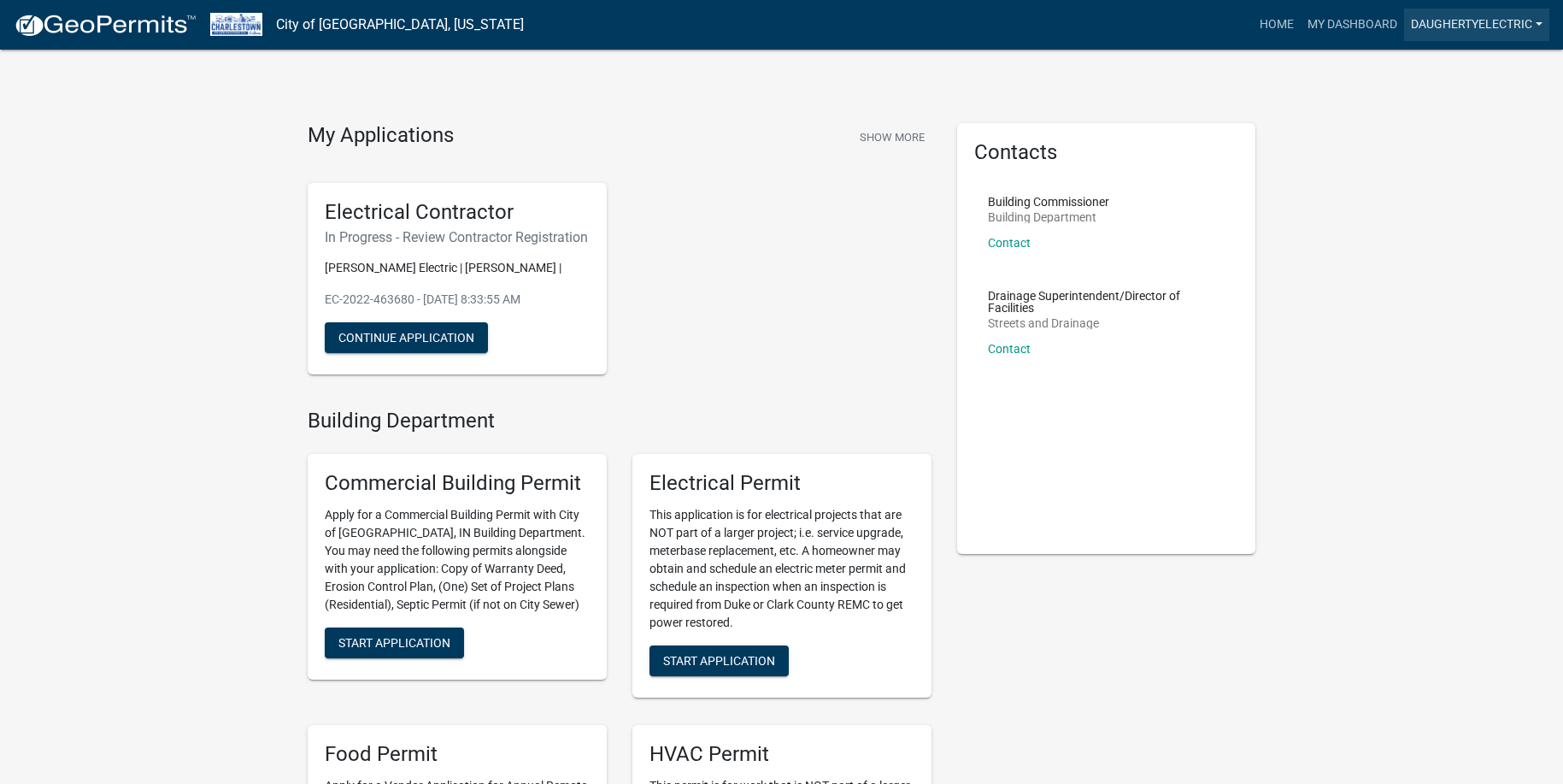
click at [1508, 30] on link "daughertyelectric" at bounding box center [1476, 25] width 145 height 33
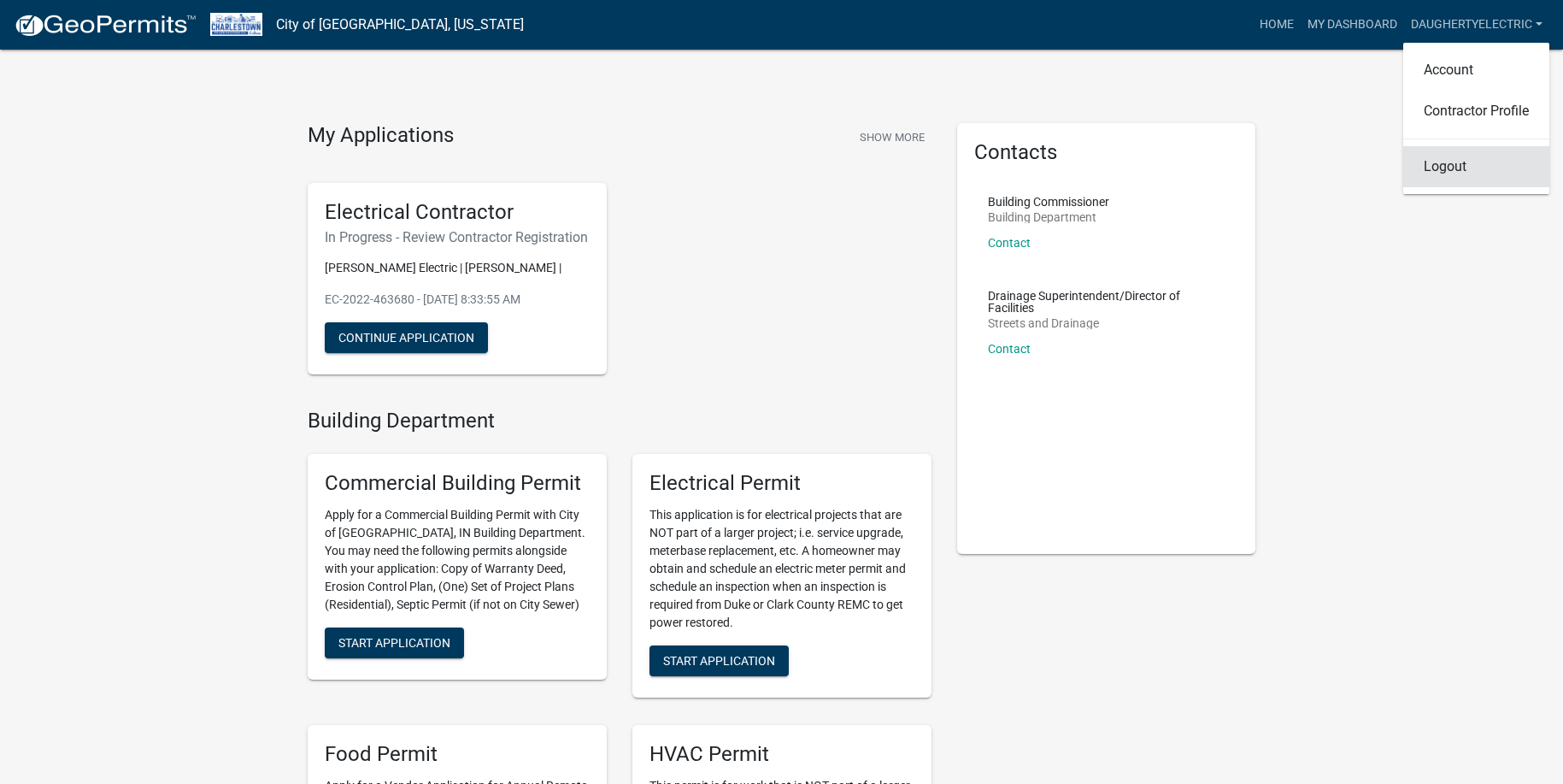
click at [1445, 166] on link "Logout" at bounding box center [1476, 167] width 146 height 41
